Goal: Transaction & Acquisition: Purchase product/service

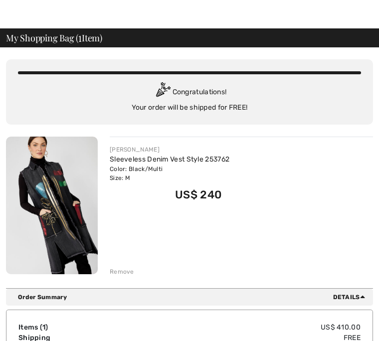
scroll to position [23, 0]
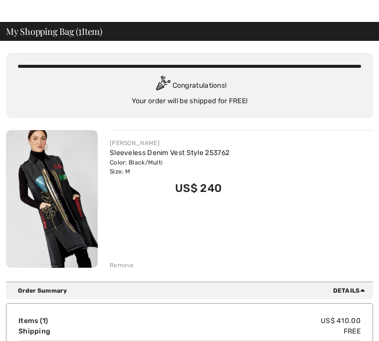
click at [126, 270] on div "Remove" at bounding box center [122, 265] width 24 height 9
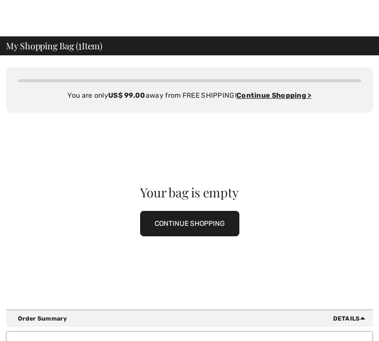
scroll to position [0, 0]
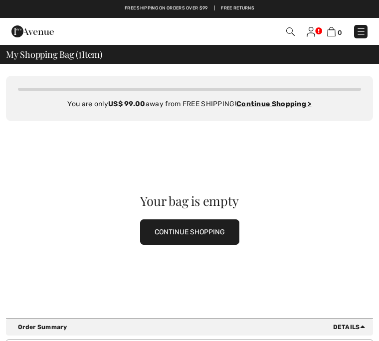
click at [364, 29] on img at bounding box center [361, 31] width 10 height 10
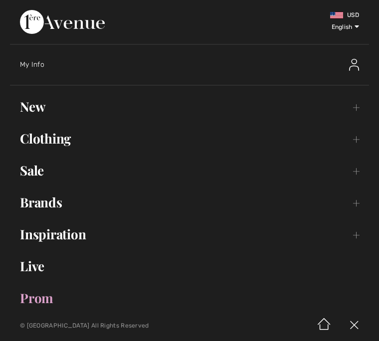
click at [57, 200] on link "Brands Open submenu" at bounding box center [189, 202] width 359 height 22
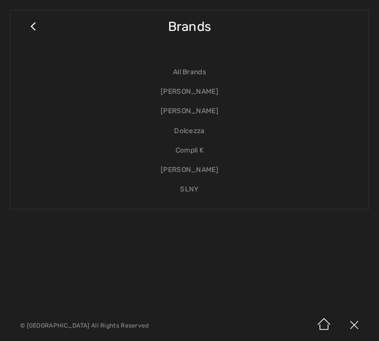
click at [210, 93] on link "[PERSON_NAME]" at bounding box center [189, 91] width 338 height 19
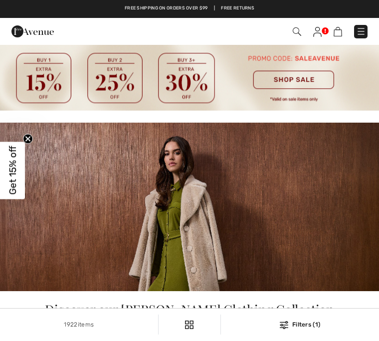
checkbox input "true"
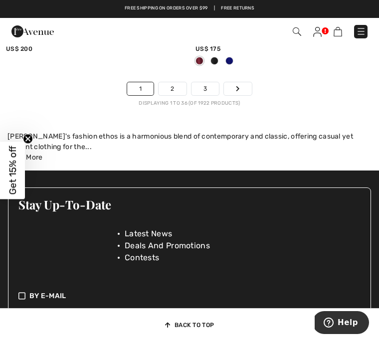
scroll to position [6224, 0]
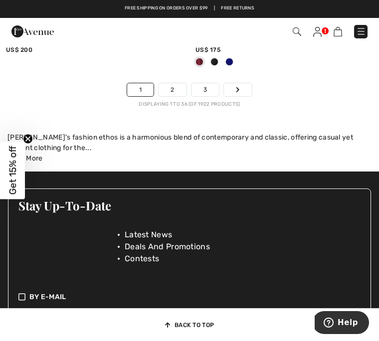
click at [244, 86] on link "Next" at bounding box center [238, 89] width 28 height 13
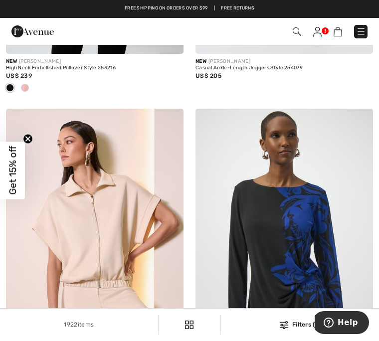
scroll to position [871, 0]
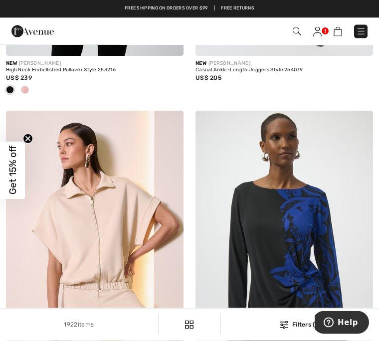
click at [361, 27] on img at bounding box center [361, 31] width 10 height 10
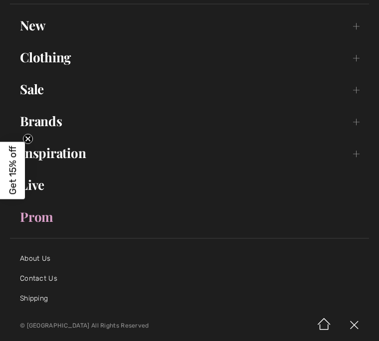
scroll to position [81, 0]
click at [357, 68] on link "Clothing Toggle submenu" at bounding box center [189, 58] width 359 height 22
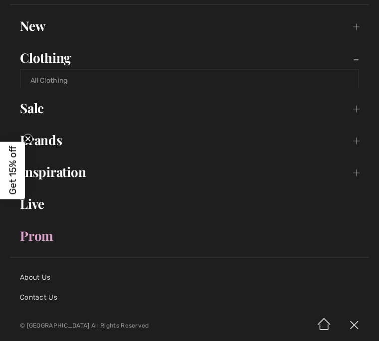
click at [358, 59] on link "Clothing Toggle submenu" at bounding box center [189, 58] width 359 height 22
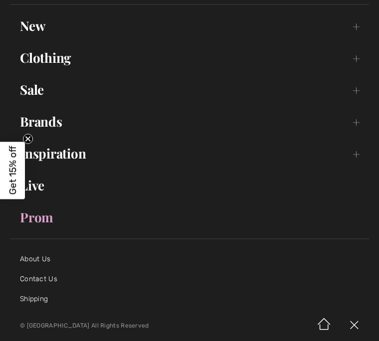
click at [354, 60] on link "Clothing Toggle submenu" at bounding box center [189, 58] width 359 height 22
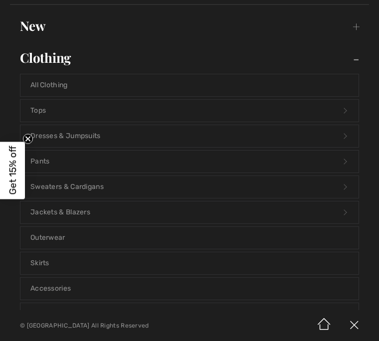
click at [87, 141] on link "Dresses & Jumpsuits Open submenu" at bounding box center [189, 136] width 338 height 22
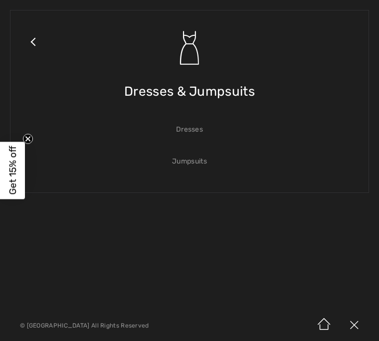
click at [198, 130] on link "Dresses" at bounding box center [189, 130] width 338 height 22
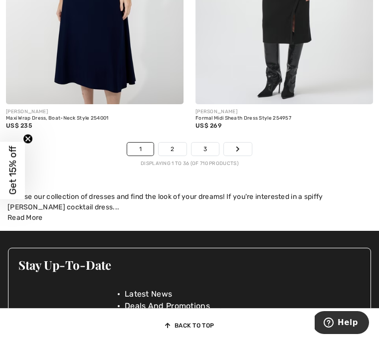
scroll to position [5883, 0]
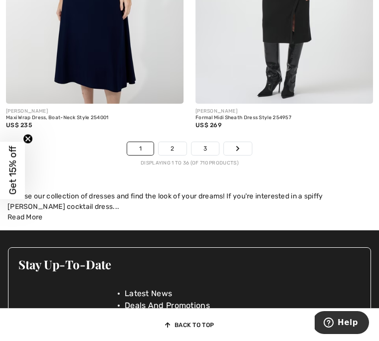
click at [243, 145] on link "Next" at bounding box center [238, 148] width 28 height 13
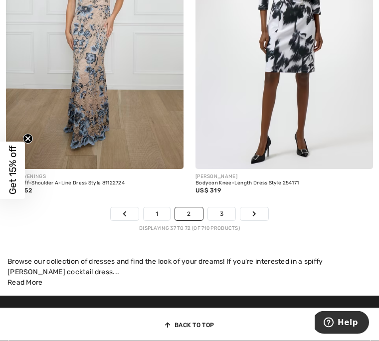
scroll to position [5805, 0]
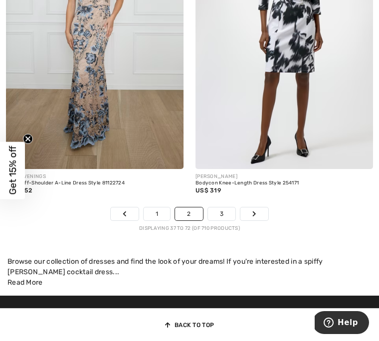
click at [260, 207] on link "Next" at bounding box center [254, 213] width 28 height 13
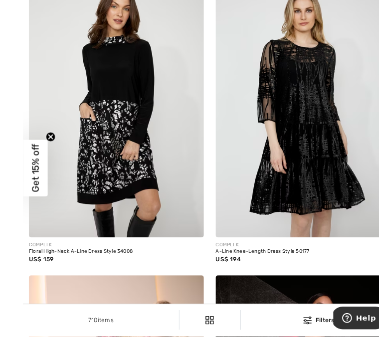
scroll to position [2474, 0]
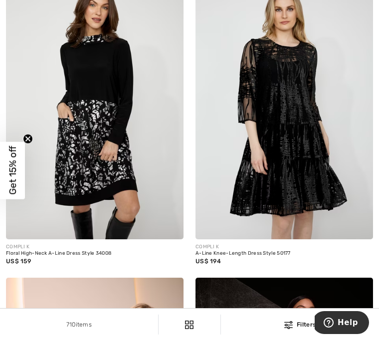
click at [115, 152] on img at bounding box center [94, 106] width 177 height 266
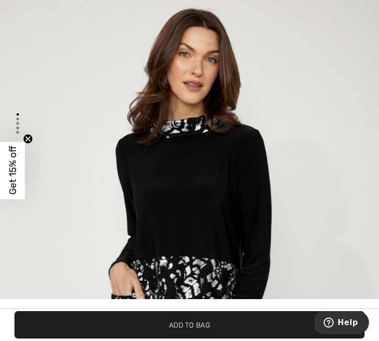
scroll to position [33, 0]
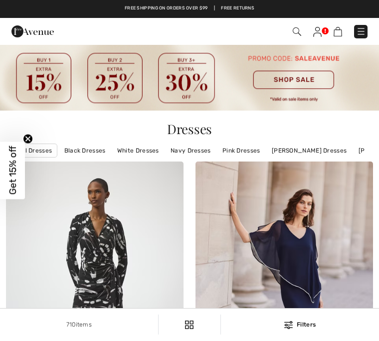
checkbox input "true"
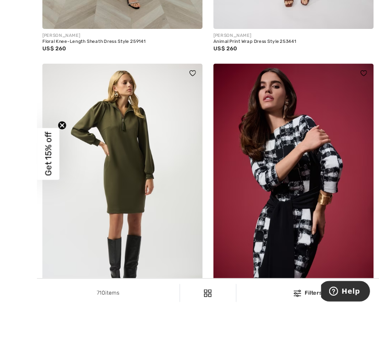
scroll to position [5564, 0]
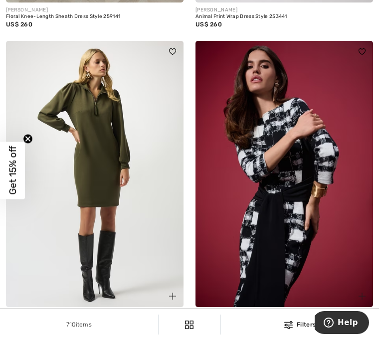
click at [138, 204] on img at bounding box center [94, 174] width 177 height 266
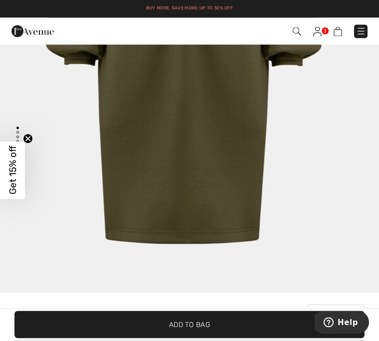
scroll to position [2638, 0]
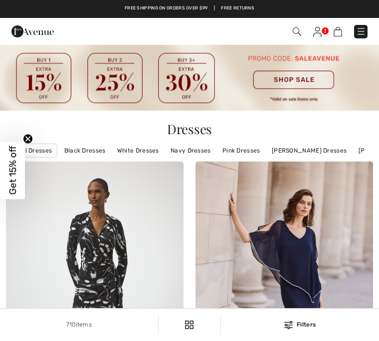
checkbox input "true"
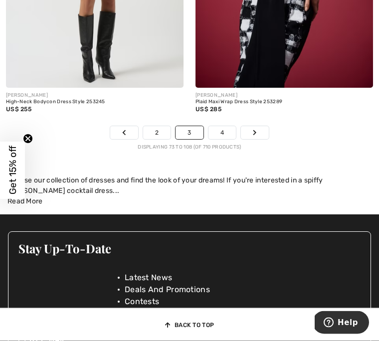
scroll to position [5919, 0]
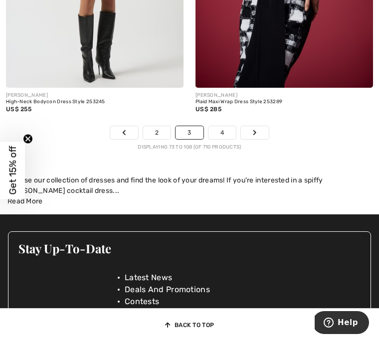
click at [217, 128] on link "4" at bounding box center [221, 132] width 27 height 13
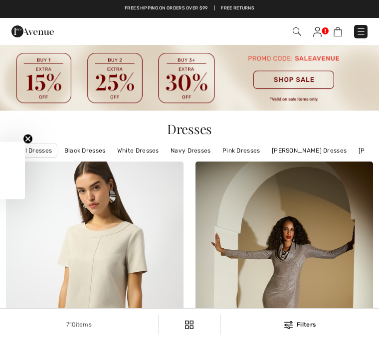
checkbox input "true"
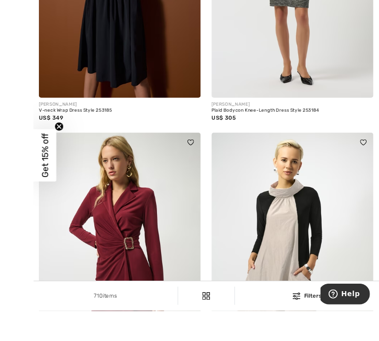
scroll to position [2692, 0]
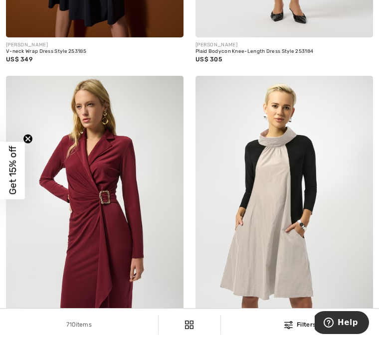
click at [283, 200] on img at bounding box center [283, 209] width 177 height 266
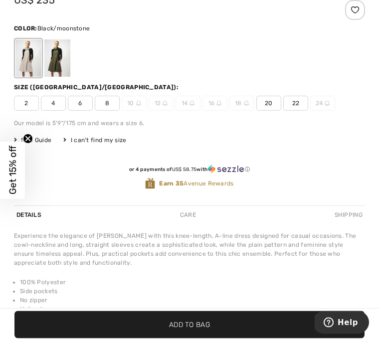
scroll to position [346, 0]
click at [81, 108] on span "6" at bounding box center [80, 103] width 25 height 15
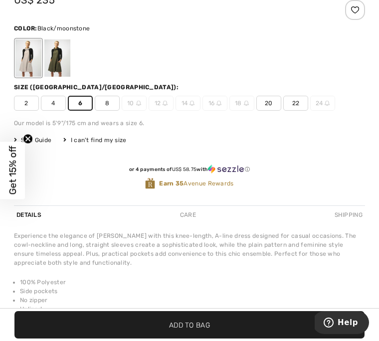
click at [57, 70] on div at bounding box center [57, 57] width 26 height 37
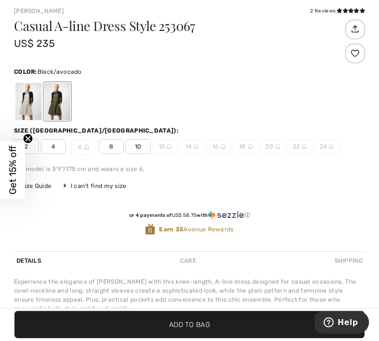
scroll to position [337, 0]
click at [33, 107] on div at bounding box center [28, 101] width 26 height 37
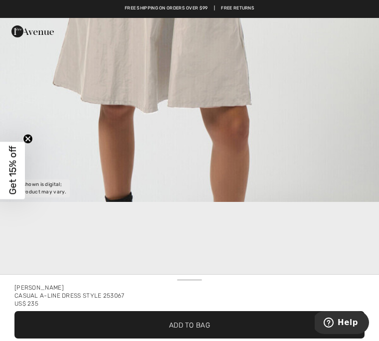
scroll to position [385, 0]
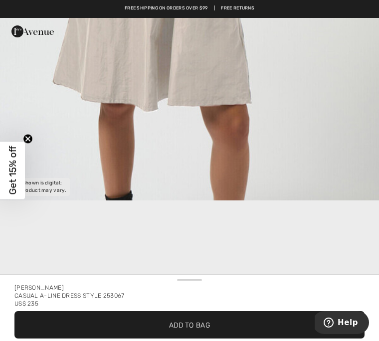
click at [31, 140] on circle "Close teaser" at bounding box center [27, 138] width 9 height 9
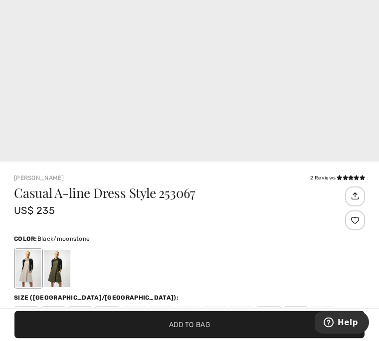
scroll to position [171, 0]
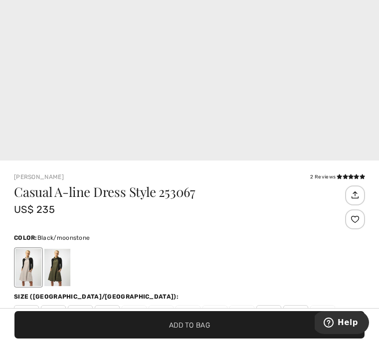
click at [32, 264] on div at bounding box center [28, 267] width 26 height 37
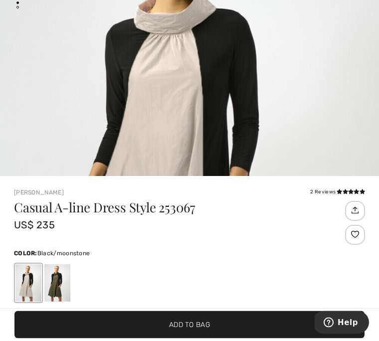
scroll to position [136, 0]
click at [325, 191] on div "2 Reviews" at bounding box center [337, 191] width 55 height 7
click at [331, 195] on div "2 Reviews" at bounding box center [337, 191] width 55 height 7
click at [326, 190] on div "2 Reviews" at bounding box center [337, 191] width 55 height 7
click at [360, 234] on div at bounding box center [355, 235] width 20 height 20
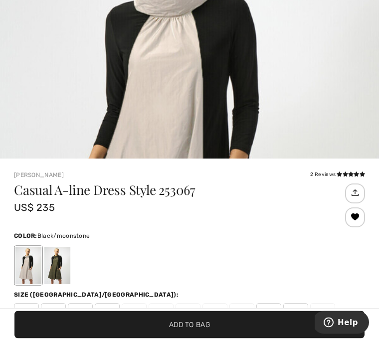
scroll to position [154, 0]
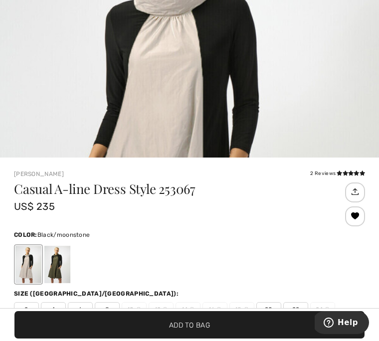
click at [342, 171] on icon at bounding box center [344, 172] width 5 height 5
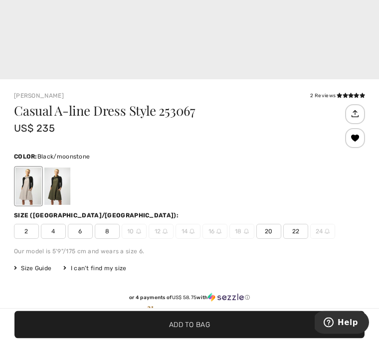
scroll to position [236, 0]
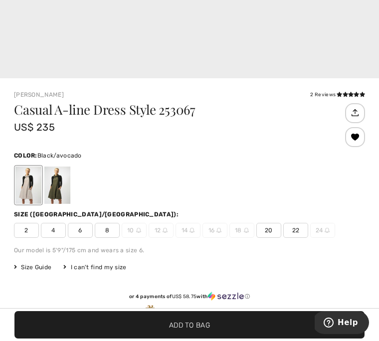
click at [57, 181] on div at bounding box center [57, 184] width 26 height 37
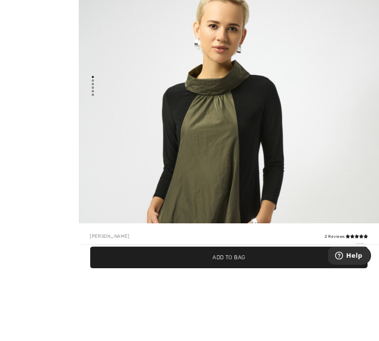
scroll to position [129, 0]
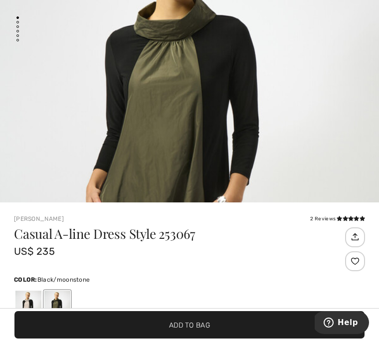
click at [37, 314] on div at bounding box center [28, 308] width 26 height 37
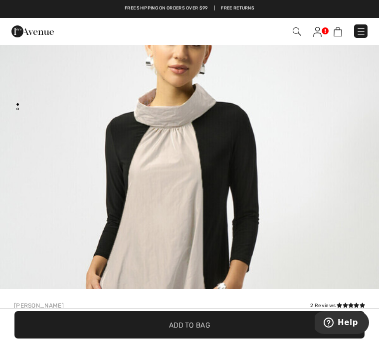
scroll to position [0, 0]
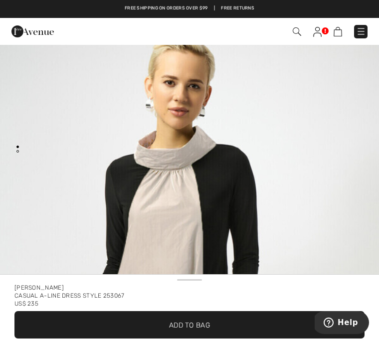
click at [13, 153] on img "1 / 1" at bounding box center [189, 302] width 379 height 568
click at [327, 104] on img "1 / 1" at bounding box center [189, 302] width 379 height 568
click at [23, 157] on img "1 / 1" at bounding box center [189, 302] width 379 height 568
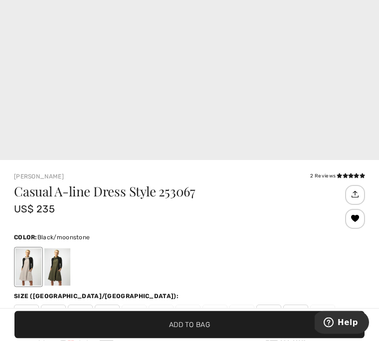
scroll to position [161, 0]
click at [57, 272] on div at bounding box center [57, 266] width 26 height 37
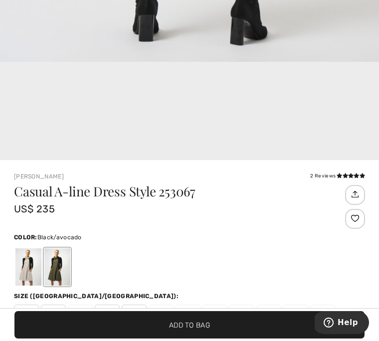
scroll to position [0, 0]
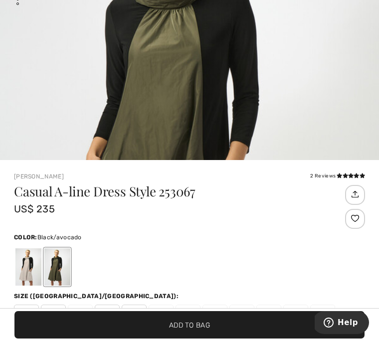
click at [82, 312] on img at bounding box center [83, 311] width 5 height 5
click at [36, 274] on div at bounding box center [28, 266] width 26 height 37
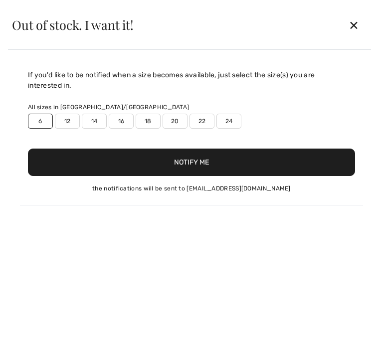
click at [214, 156] on button "Notify Me" at bounding box center [191, 161] width 327 height 27
click at [359, 26] on div "✕" at bounding box center [353, 24] width 26 height 21
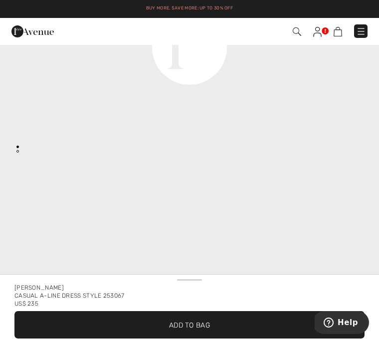
click at [214, 331] on span "✔ Added to Bag Add to Bag" at bounding box center [189, 324] width 350 height 27
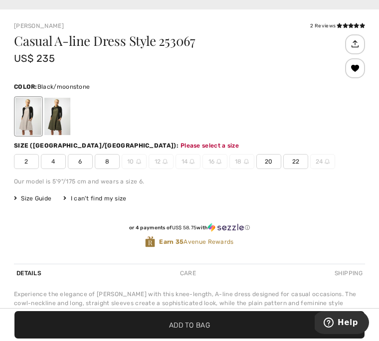
scroll to position [396, 0]
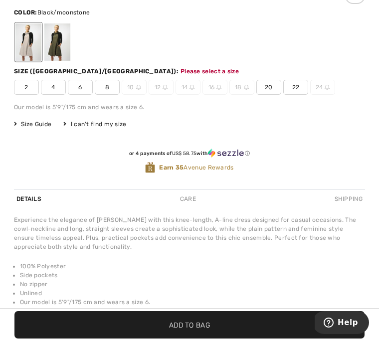
click at [80, 86] on span "6" at bounding box center [80, 87] width 25 height 15
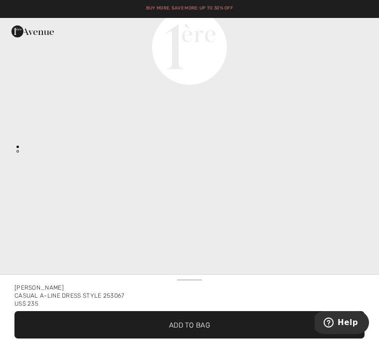
scroll to position [931, 0]
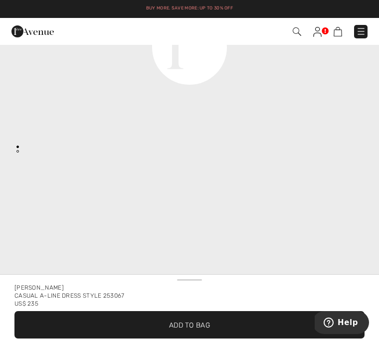
click at [192, 326] on span "Add to Bag" at bounding box center [189, 324] width 41 height 10
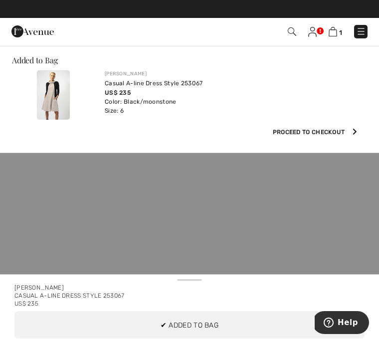
scroll to position [0, 0]
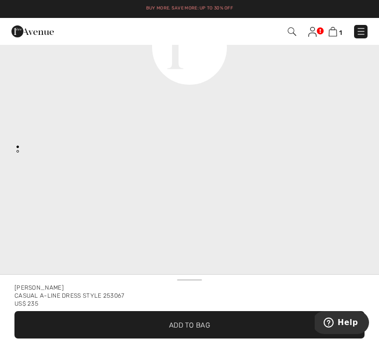
scroll to position [197, 0]
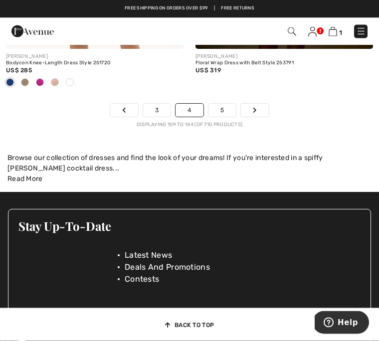
scroll to position [5872, 0]
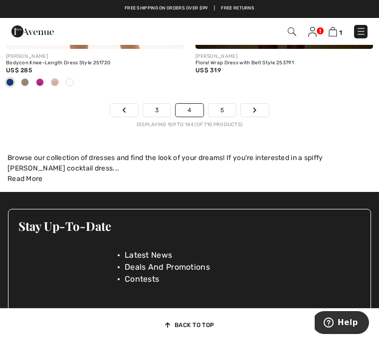
click at [255, 110] on link "Next" at bounding box center [255, 110] width 28 height 13
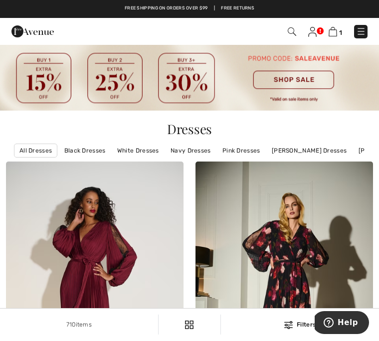
click at [334, 36] on img at bounding box center [332, 31] width 8 height 9
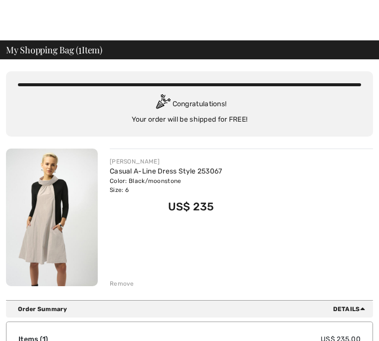
scroll to position [5, 0]
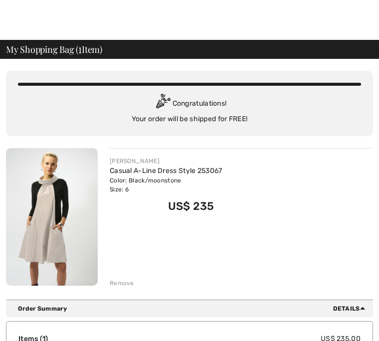
click at [58, 239] on img at bounding box center [52, 217] width 92 height 138
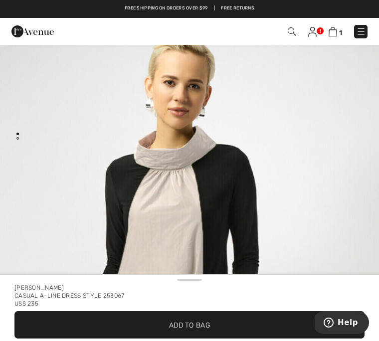
click at [333, 87] on img "1 / 1" at bounding box center [189, 302] width 379 height 568
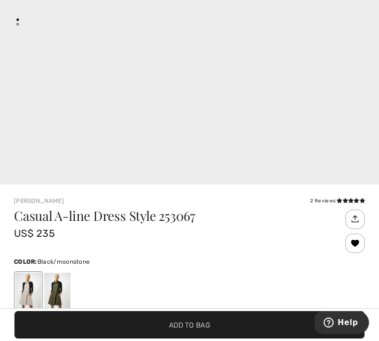
scroll to position [122, 0]
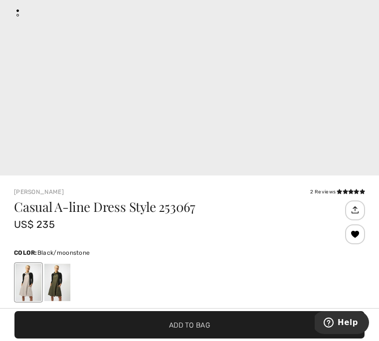
click at [346, 192] on icon at bounding box center [344, 191] width 5 height 5
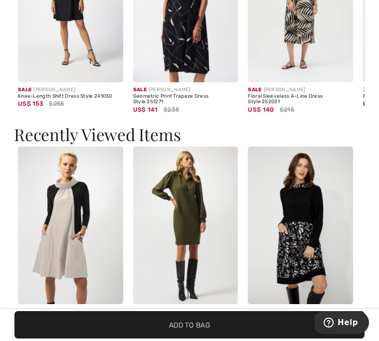
scroll to position [1138, 0]
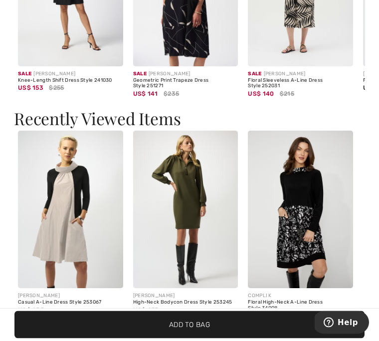
click at [74, 221] on img at bounding box center [70, 209] width 105 height 157
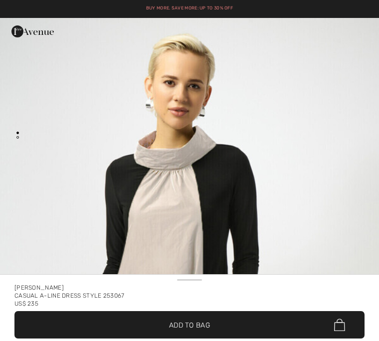
checkbox input "true"
click at [355, 57] on img "1 / 1" at bounding box center [189, 302] width 379 height 568
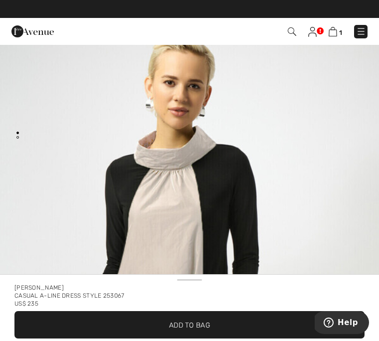
click at [336, 32] on img at bounding box center [332, 31] width 8 height 9
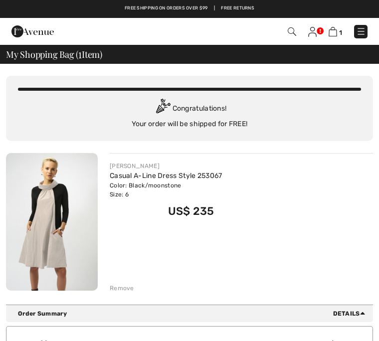
click at [339, 30] on span "1" at bounding box center [340, 32] width 3 height 7
click at [78, 226] on img at bounding box center [52, 222] width 92 height 138
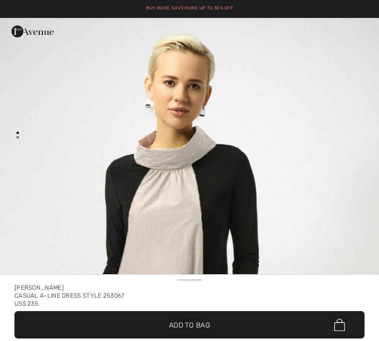
checkbox input "true"
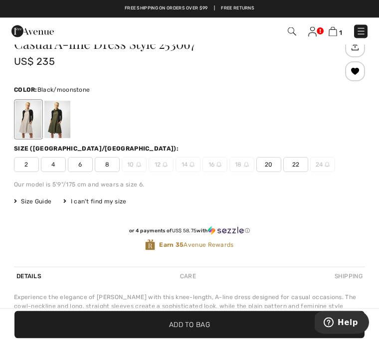
scroll to position [316, 0]
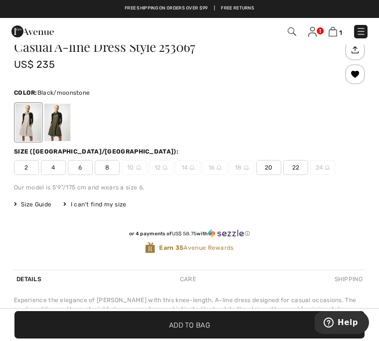
click at [81, 167] on span "6" at bounding box center [80, 167] width 25 height 15
click at [30, 121] on div at bounding box center [28, 122] width 26 height 37
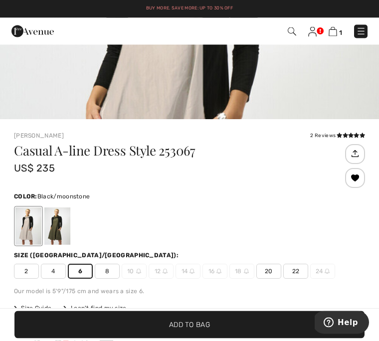
scroll to position [211, 0]
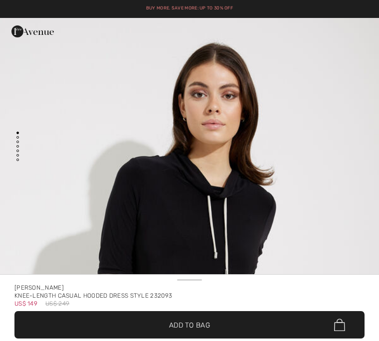
checkbox input "true"
